Goal: Task Accomplishment & Management: Use online tool/utility

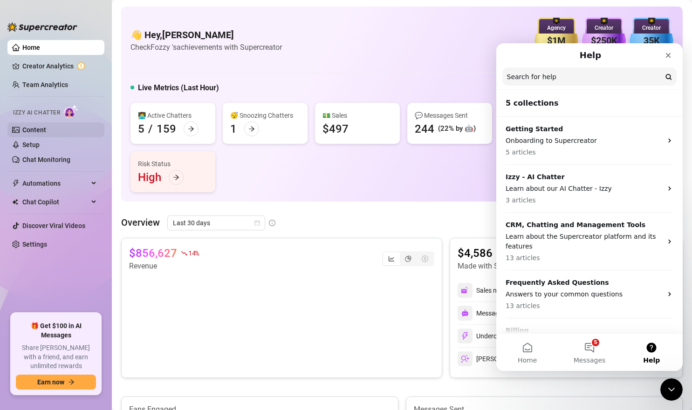
click at [36, 130] on link "Content" at bounding box center [34, 129] width 24 height 7
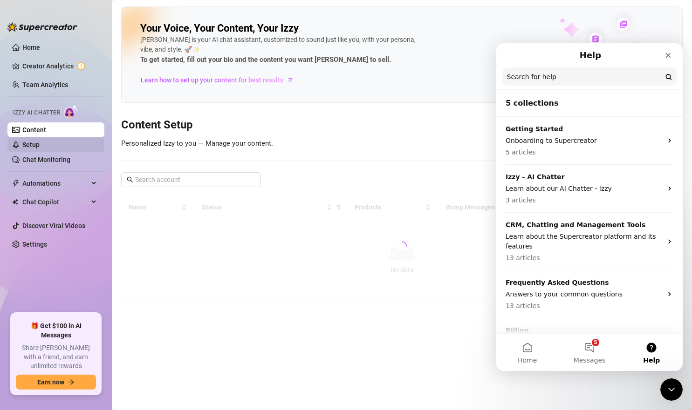
click at [40, 143] on link "Setup" at bounding box center [30, 144] width 17 height 7
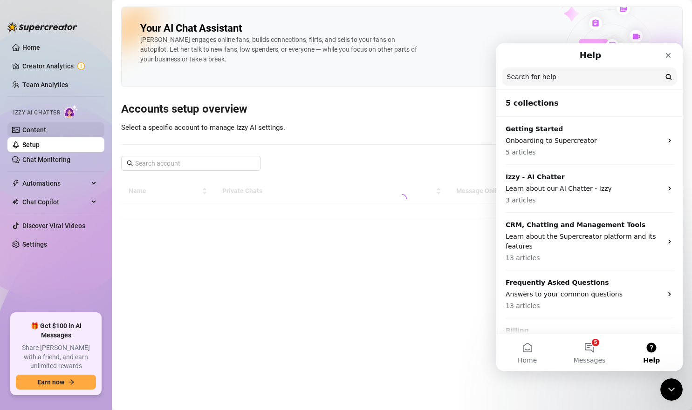
click at [46, 134] on link "Content" at bounding box center [34, 129] width 24 height 7
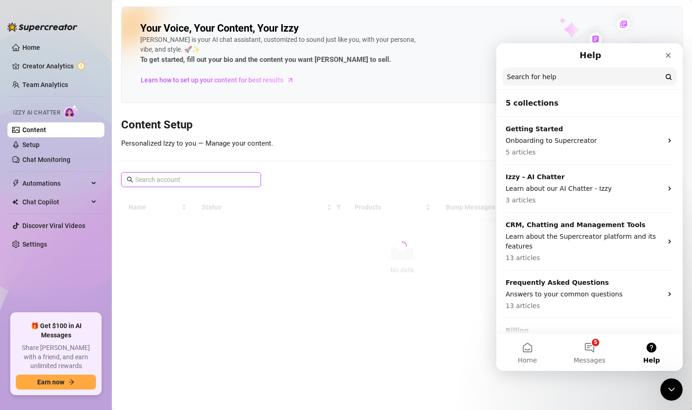
click at [169, 177] on input "text" at bounding box center [191, 180] width 113 height 10
type input "[PERSON_NAME]"
click at [594, 355] on button "5 Messages" at bounding box center [589, 352] width 62 height 37
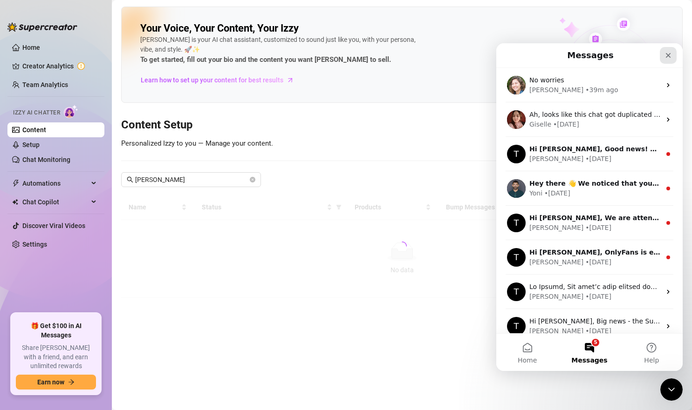
click at [672, 58] on div "Close" at bounding box center [668, 55] width 17 height 17
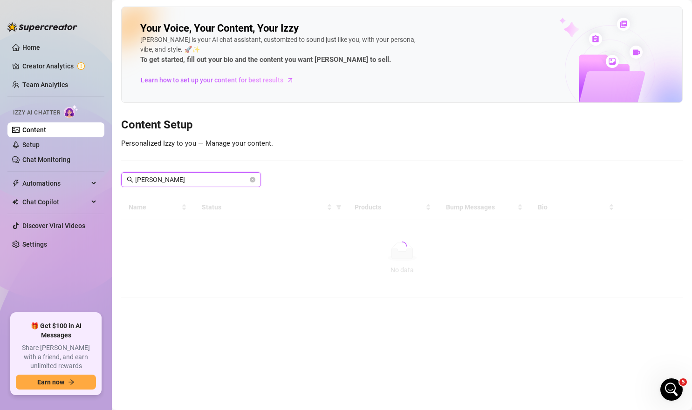
click at [232, 175] on input "[PERSON_NAME]" at bounding box center [191, 180] width 113 height 10
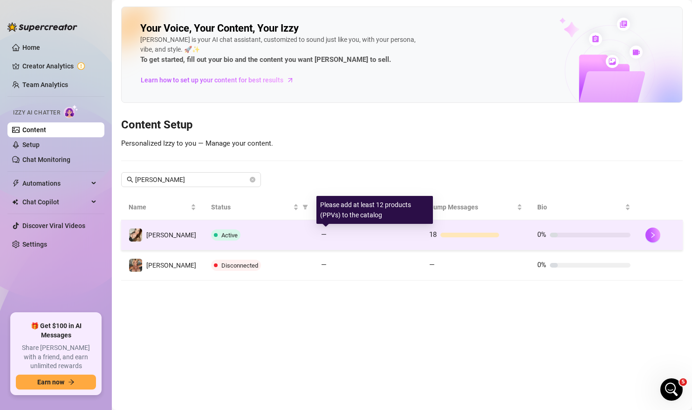
click at [415, 229] on td "—" at bounding box center [368, 235] width 108 height 30
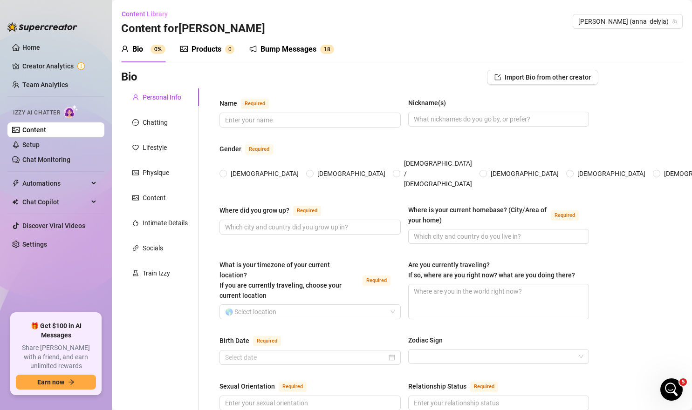
click at [306, 46] on div "Bump Messages" at bounding box center [288, 49] width 56 height 11
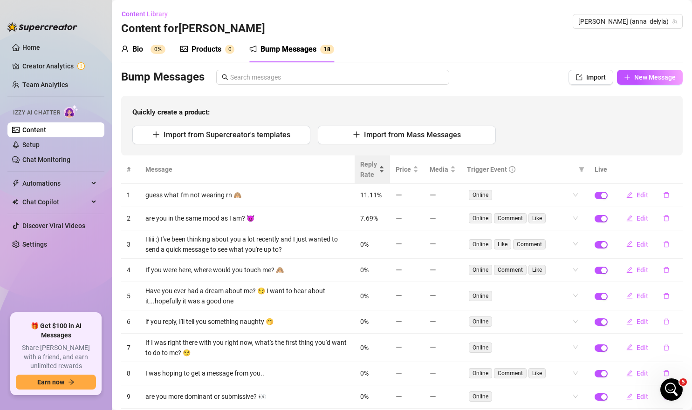
click at [366, 171] on span "Reply Rate" at bounding box center [368, 169] width 17 height 20
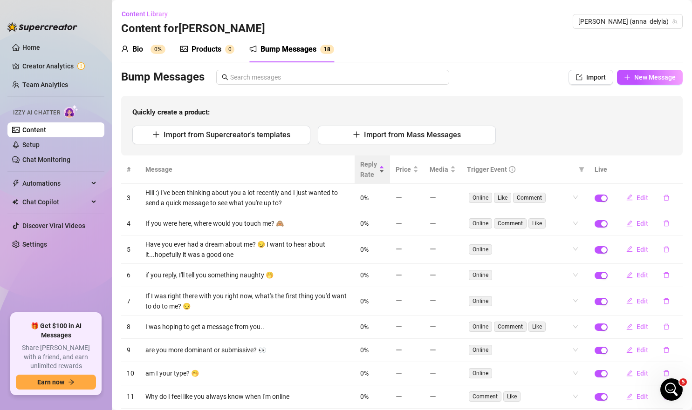
click at [368, 163] on span "Reply Rate" at bounding box center [368, 169] width 17 height 20
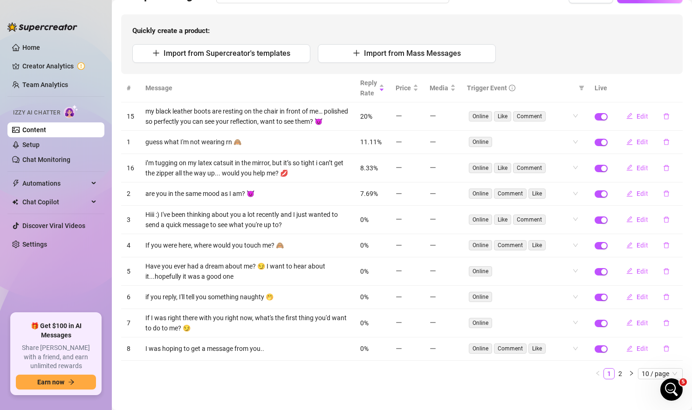
scroll to position [86, 0]
